Goal: Task Accomplishment & Management: Manage account settings

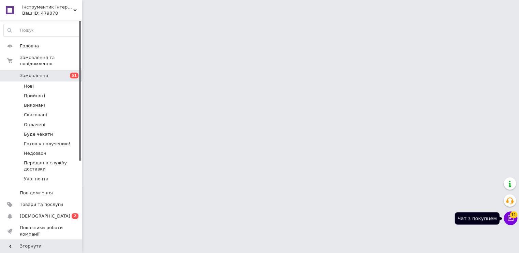
click at [513, 221] on icon at bounding box center [510, 218] width 7 height 7
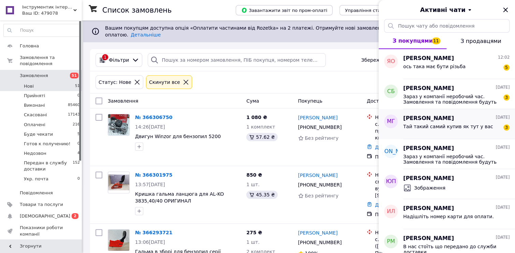
click at [439, 125] on span "Тай такий самий купив як тут у вас" at bounding box center [448, 126] width 90 height 5
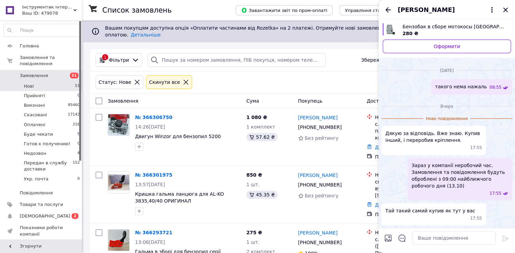
scroll to position [302, 0]
click at [388, 11] on icon "Назад" at bounding box center [388, 10] width 8 height 8
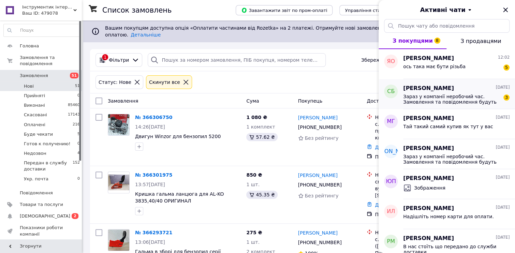
click at [419, 102] on span "Зараз у компанії неробочий час. Замовлення та повідомлення будуть оброблені з 0…" at bounding box center [451, 99] width 97 height 11
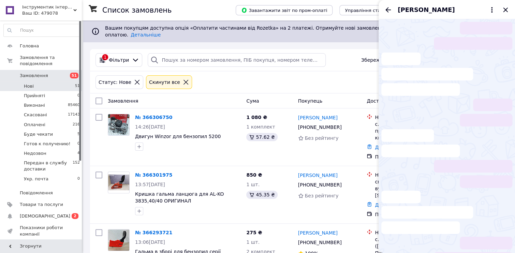
scroll to position [13, 0]
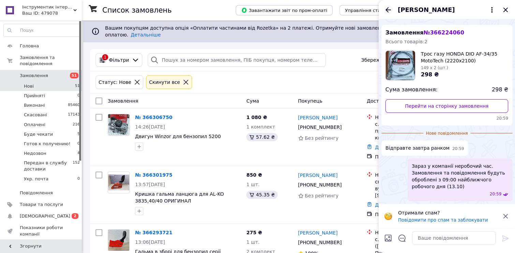
click at [386, 10] on icon "Назад" at bounding box center [387, 9] width 5 height 5
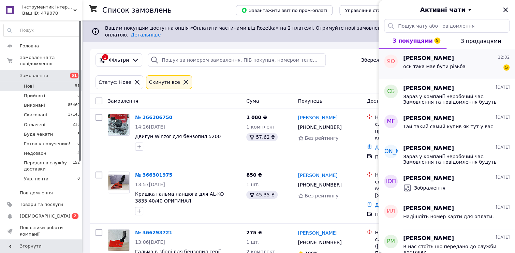
click at [411, 67] on span "ось така має бути різьба" at bounding box center [434, 66] width 62 height 5
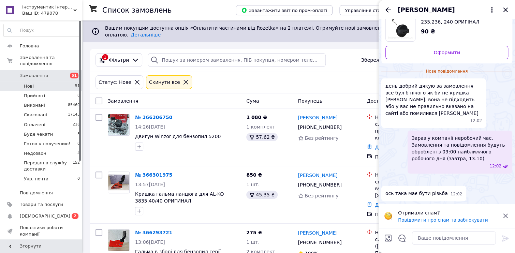
scroll to position [0, 0]
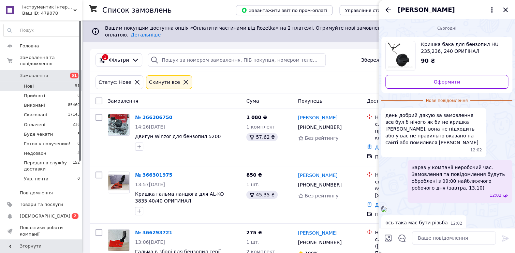
click at [413, 10] on span "[PERSON_NAME]" at bounding box center [426, 9] width 57 height 9
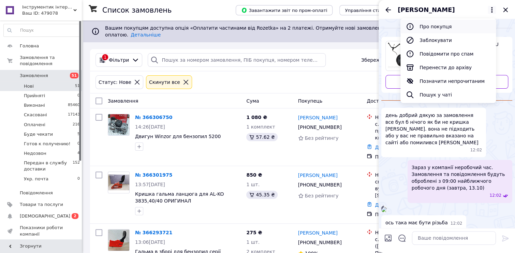
click at [432, 27] on button "Про покупця" at bounding box center [447, 27] width 95 height 14
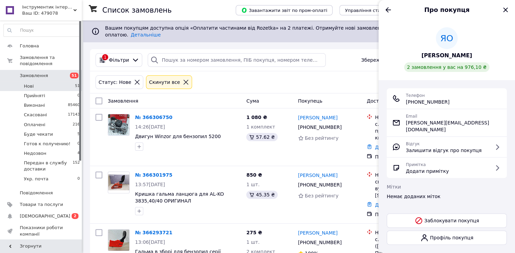
click at [452, 68] on span "2 замовлення у вас на 976,10 ₴" at bounding box center [447, 66] width 80 height 5
click at [444, 57] on span "[PERSON_NAME]" at bounding box center [446, 56] width 51 height 8
click at [388, 13] on icon "Назад" at bounding box center [388, 10] width 8 height 8
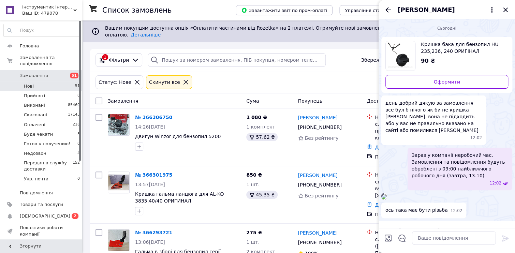
click at [449, 49] on span "Кришка бака для бензопил HU 235,236, 240 ОРИГІНАЛ" at bounding box center [462, 48] width 82 height 14
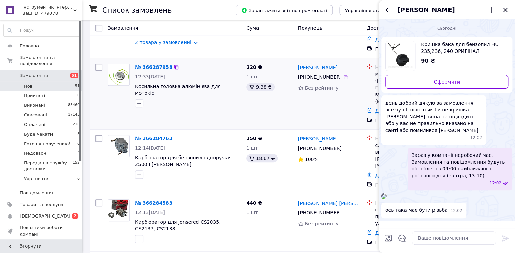
scroll to position [245, 0]
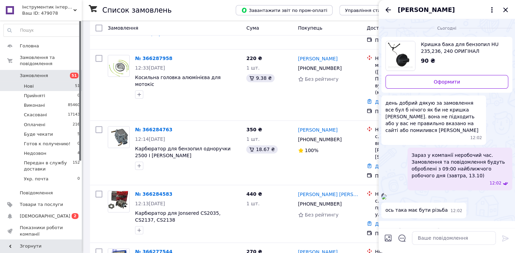
click at [49, 81] on li "Нові 51" at bounding box center [42, 86] width 84 height 10
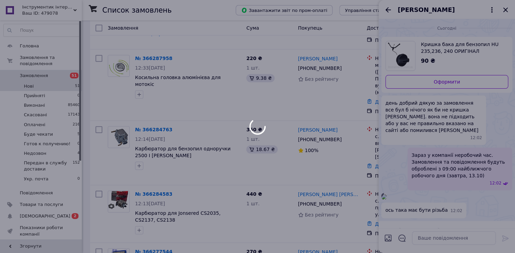
click at [508, 11] on div at bounding box center [257, 126] width 515 height 253
